Goal: Find specific page/section: Find specific page/section

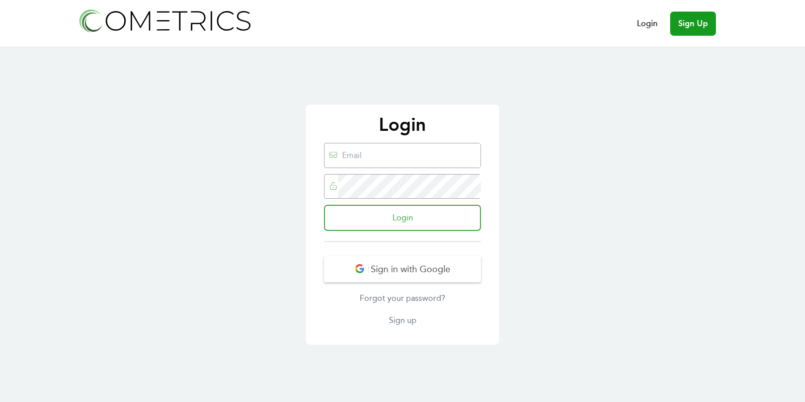
type input "ed@cometrics.io"
click at [440, 215] on input "Login" at bounding box center [402, 218] width 157 height 26
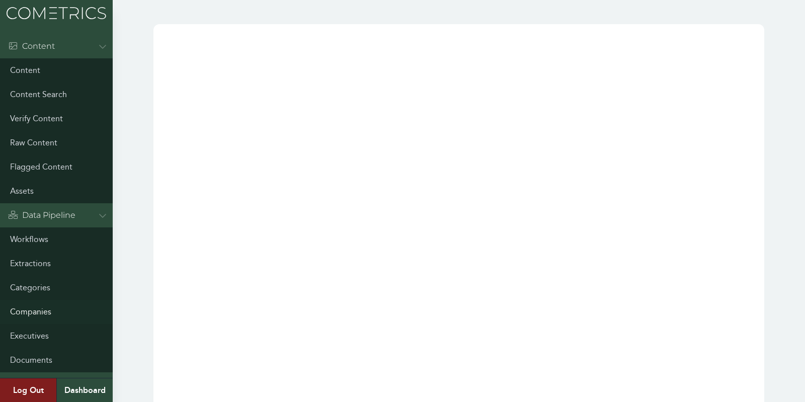
click at [31, 312] on link "Companies" at bounding box center [56, 312] width 113 height 24
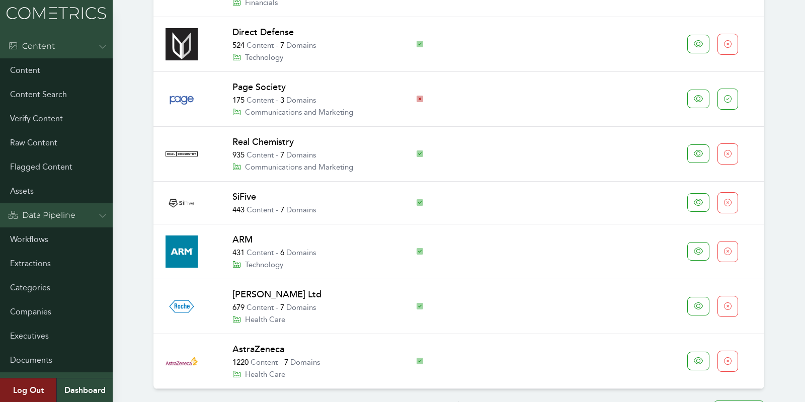
scroll to position [810, 0]
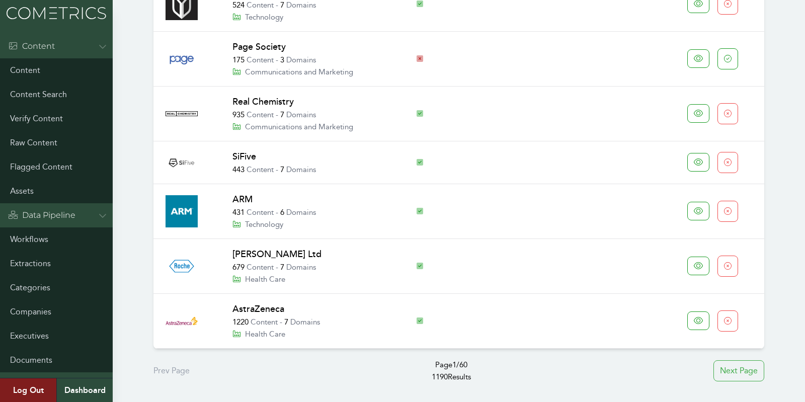
click at [733, 360] on div "Next Page" at bounding box center [738, 370] width 51 height 21
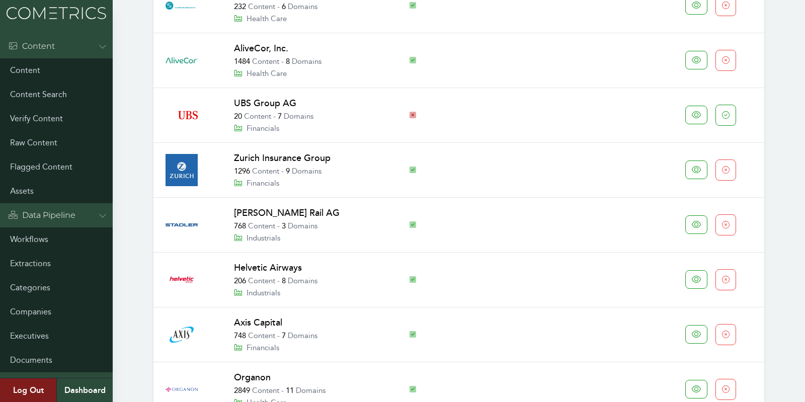
scroll to position [834, 0]
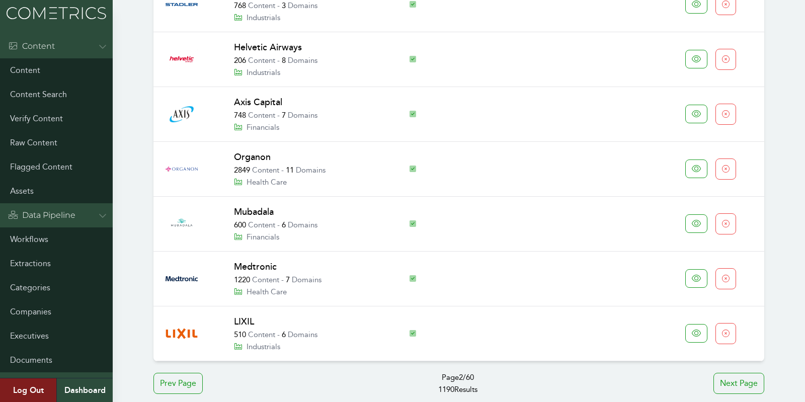
click at [48, 11] on img at bounding box center [56, 13] width 113 height 26
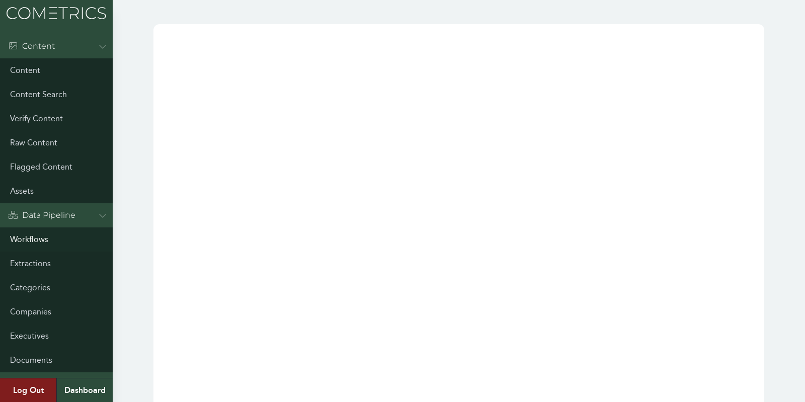
click at [41, 238] on link "Workflows" at bounding box center [56, 239] width 113 height 24
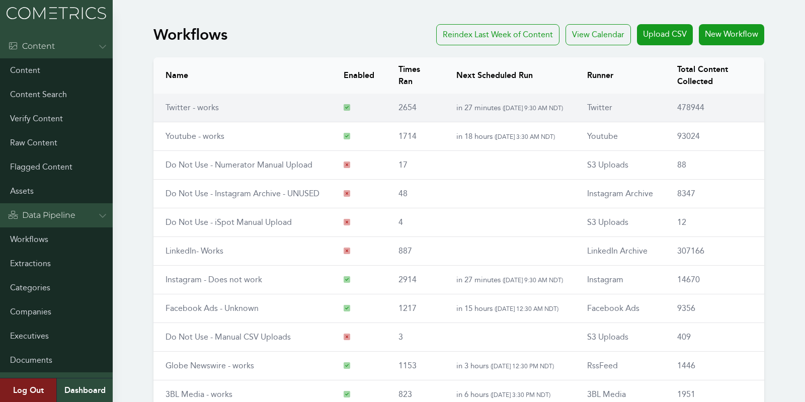
click at [180, 104] on link "Twitter - works" at bounding box center [191, 108] width 53 height 10
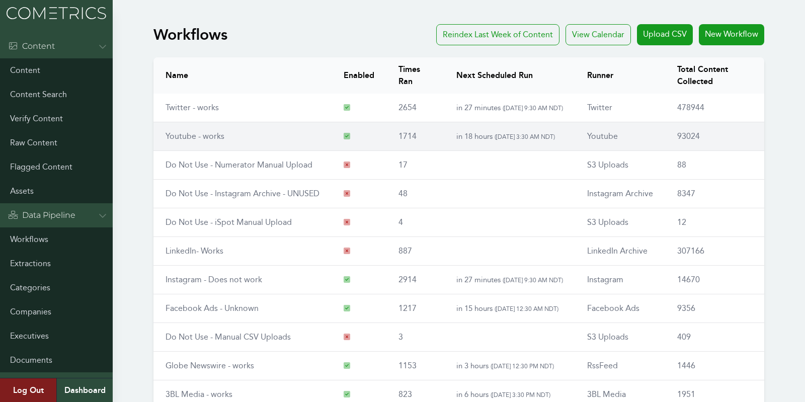
click at [203, 129] on td "Youtube - works" at bounding box center [242, 136] width 178 height 29
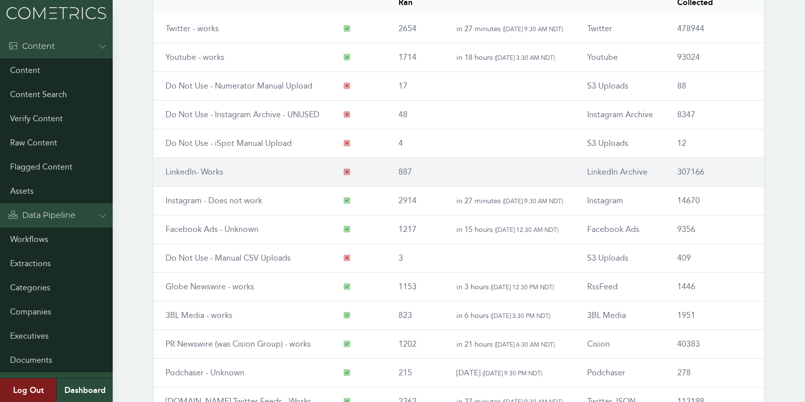
scroll to position [84, 0]
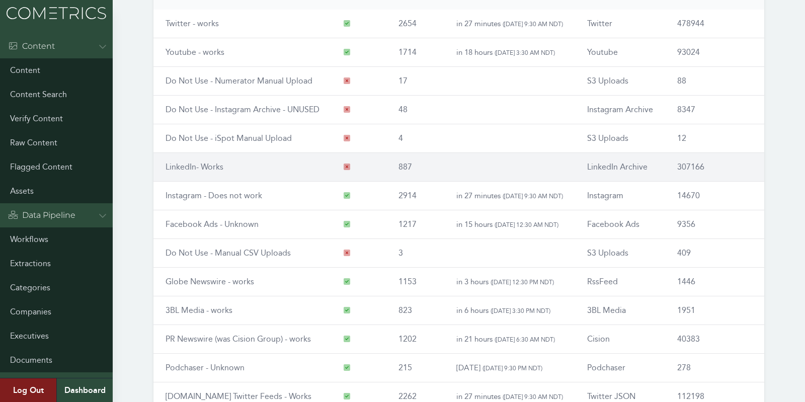
click at [182, 173] on td "LinkedIn- Works" at bounding box center [242, 167] width 178 height 29
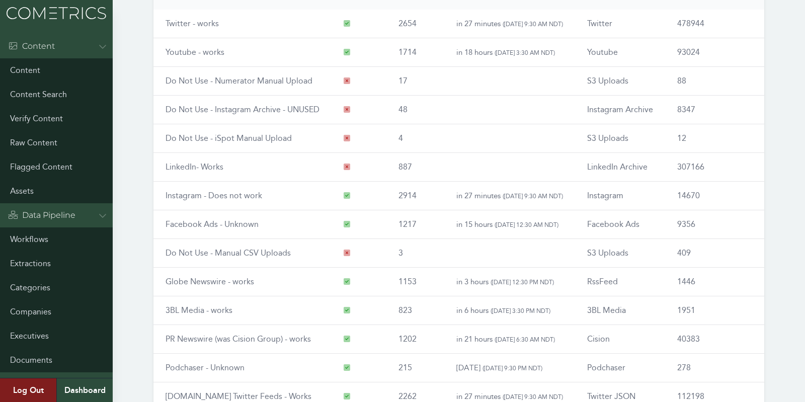
scroll to position [117, 0]
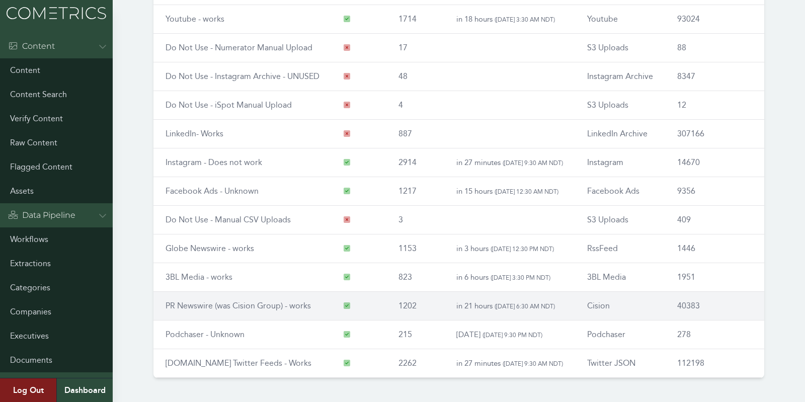
click at [185, 301] on link "PR Newswire (was Cision Group) - works" at bounding box center [237, 306] width 145 height 10
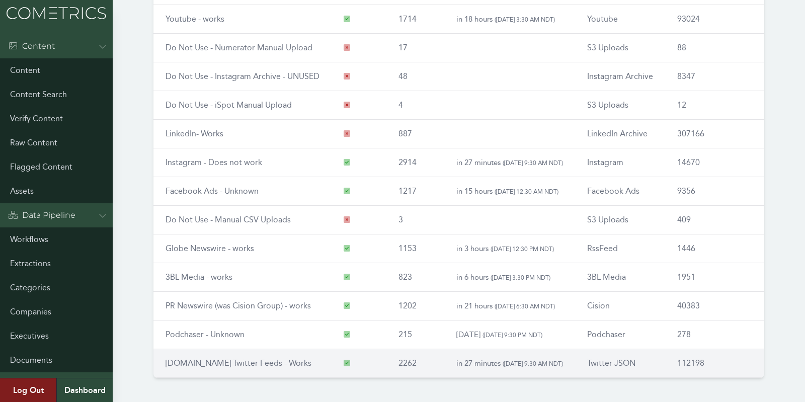
click at [199, 358] on link "RSS.app Twitter Feeds - Works" at bounding box center [238, 363] width 146 height 10
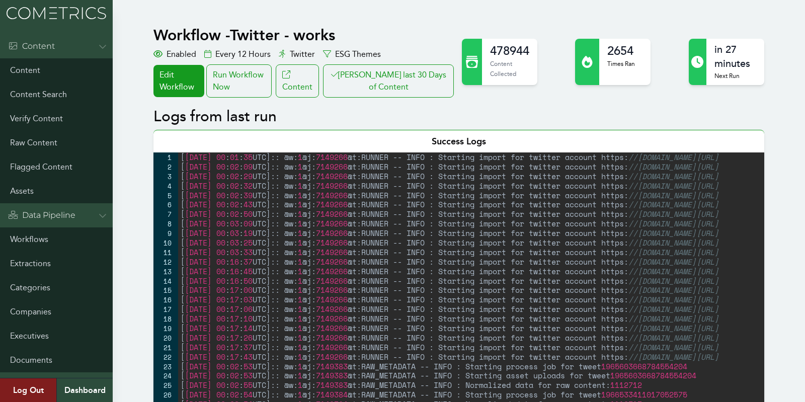
click at [383, 62] on div "Workflow - Twitter - works Enabled Every 12 Hours Twitter ESG Themes Edit Workf…" at bounding box center [304, 61] width 302 height 71
click at [387, 74] on button "[PERSON_NAME] last 30 Days of Content" at bounding box center [388, 80] width 131 height 33
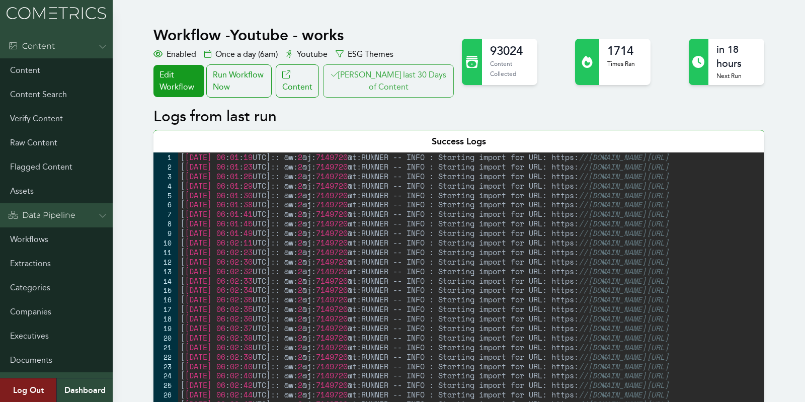
click at [365, 81] on button "[PERSON_NAME] last 30 Days of Content" at bounding box center [388, 80] width 131 height 33
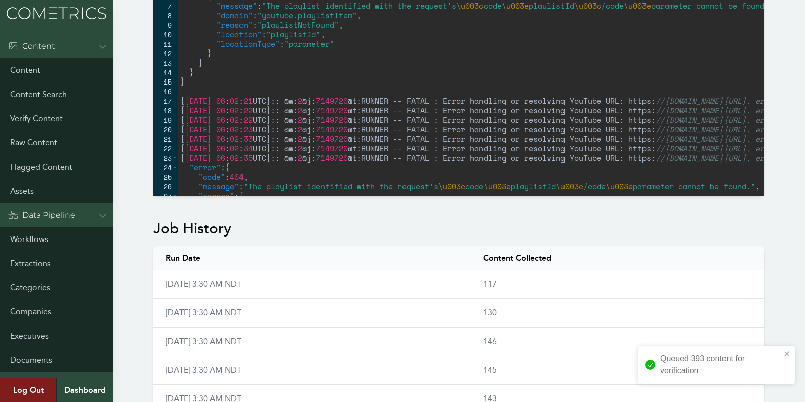
scroll to position [641, 0]
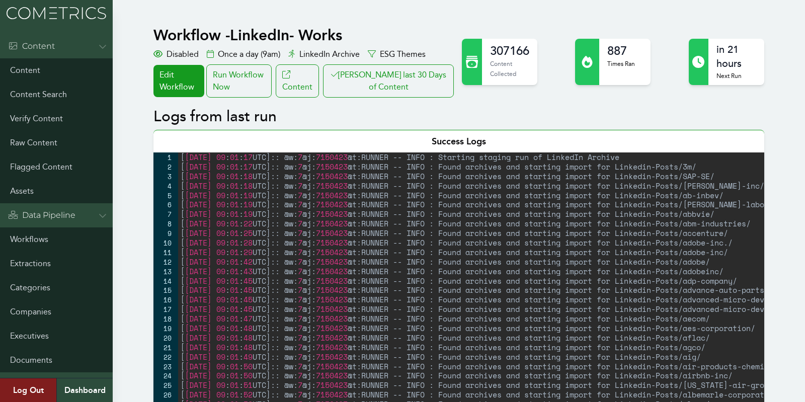
click at [372, 80] on button "[PERSON_NAME] last 30 Days of Content" at bounding box center [388, 80] width 131 height 33
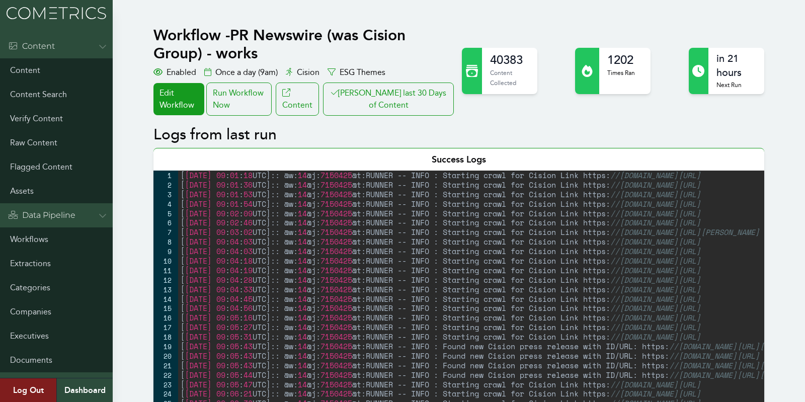
click at [398, 113] on button "[PERSON_NAME] last 30 Days of Content" at bounding box center [388, 98] width 131 height 33
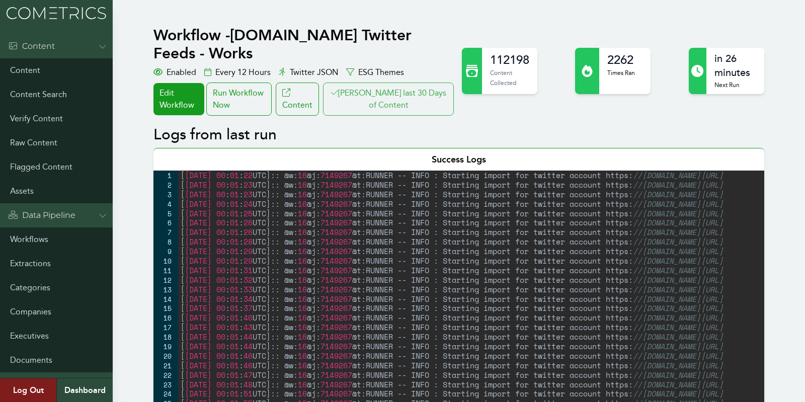
click at [430, 84] on button "[PERSON_NAME] last 30 Days of Content" at bounding box center [388, 98] width 131 height 33
